Goal: Transaction & Acquisition: Purchase product/service

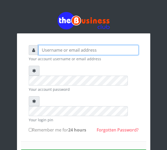
type input "Busybrain2"
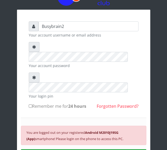
scroll to position [31, 0]
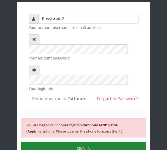
click at [127, 142] on button "SIGN IN" at bounding box center [83, 148] width 125 height 13
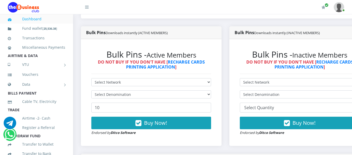
scroll to position [153, 0]
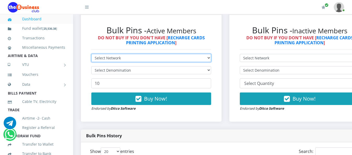
click at [178, 54] on select "Select Network MTN Globacom 9Mobile Airtel" at bounding box center [151, 58] width 120 height 8
select select "MTN"
click at [91, 54] on select "Select Network MTN Globacom 9Mobile Airtel" at bounding box center [151, 58] width 120 height 8
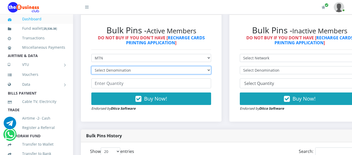
click at [173, 66] on select "Select Denomination MTN NGN100 - ₦96.99 MTN NGN200 - ₦193.98 MTN NGN400 - ₦387.…" at bounding box center [151, 70] width 120 height 8
select select "484.95-500"
click at [91, 66] on select "Select Denomination MTN NGN100 - ₦96.99 MTN NGN200 - ₦193.98 MTN NGN400 - ₦387.…" at bounding box center [151, 70] width 120 height 8
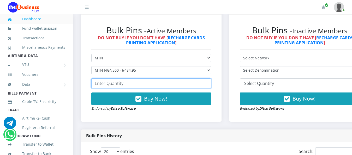
click at [165, 79] on input "number" at bounding box center [151, 84] width 120 height 10
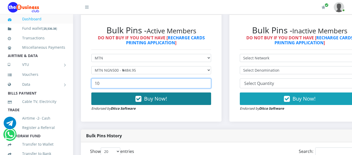
type input "10"
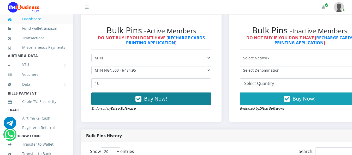
click at [165, 95] on span "Buy Now!" at bounding box center [155, 98] width 23 height 7
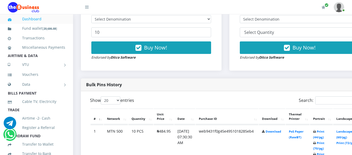
scroll to position [209, 0]
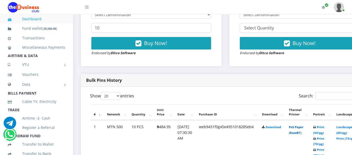
click at [300, 125] on link "PoS Paper (RawBT)" at bounding box center [296, 130] width 15 height 10
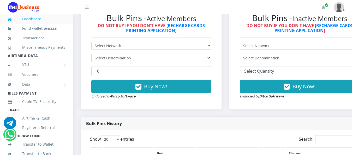
scroll to position [157, 0]
